Goal: Task Accomplishment & Management: Manage account settings

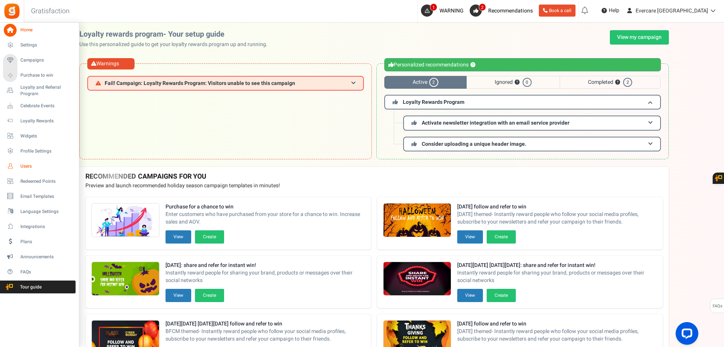
click at [29, 166] on span "Users" at bounding box center [46, 166] width 53 height 6
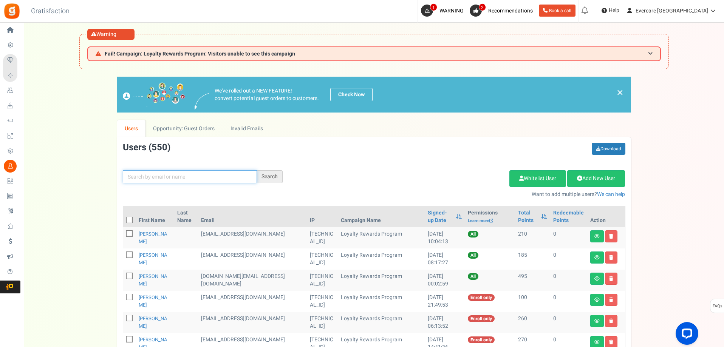
click at [160, 180] on input "text" at bounding box center [190, 176] width 134 height 13
type input "pretty"
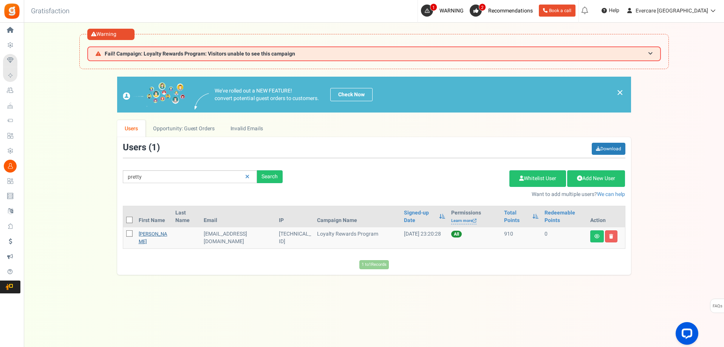
click at [143, 235] on link "[PERSON_NAME]" at bounding box center [153, 237] width 29 height 15
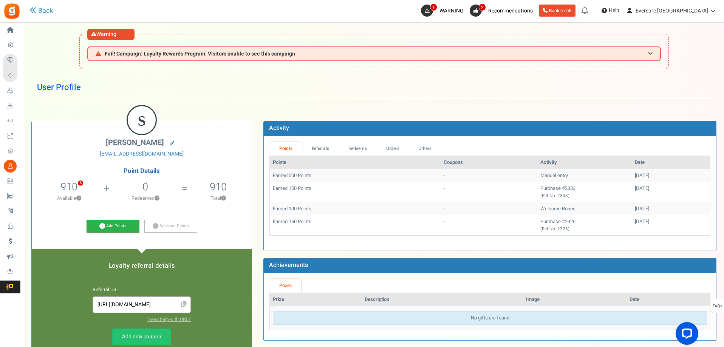
click at [128, 227] on link "Add Points" at bounding box center [113, 226] width 53 height 13
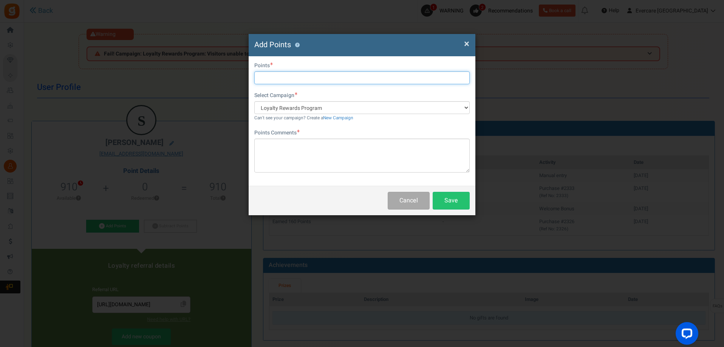
click at [308, 78] on input "text" at bounding box center [361, 77] width 215 height 13
type input "500"
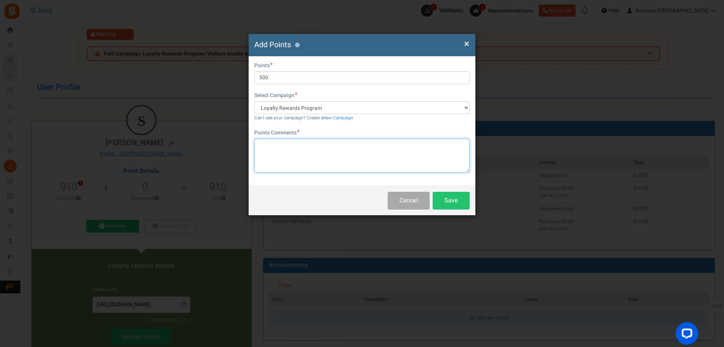
click at [299, 150] on textarea at bounding box center [361, 156] width 215 height 34
click at [361, 153] on textarea at bounding box center [361, 156] width 215 height 34
paste textarea "Provided product review/feedback"
type textarea "Provided product review/feedback"
click at [446, 200] on button "Save" at bounding box center [451, 201] width 37 height 18
